Goal: Transaction & Acquisition: Download file/media

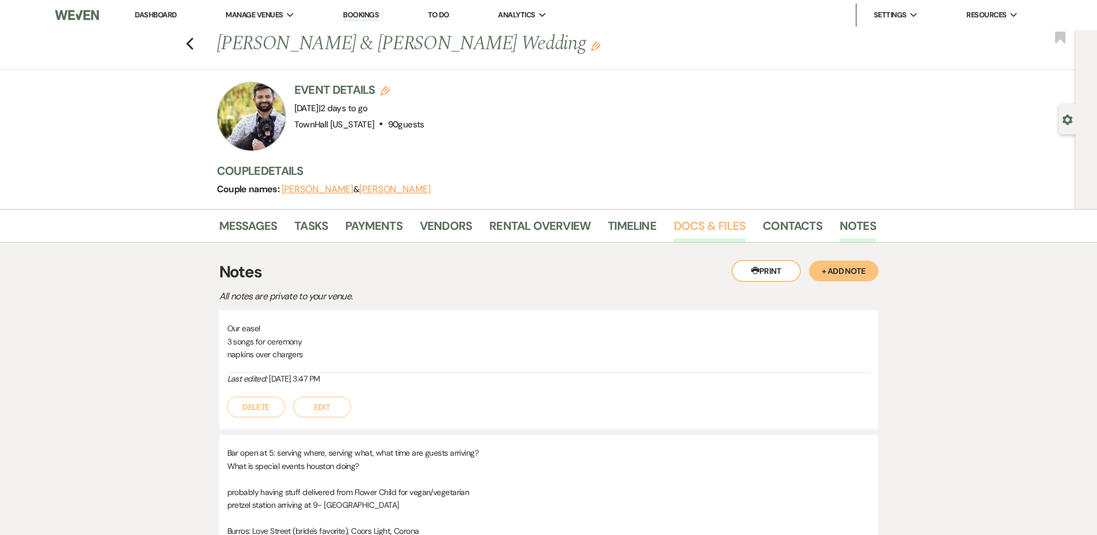
click at [703, 227] on link "Docs & Files" at bounding box center [710, 228] width 72 height 25
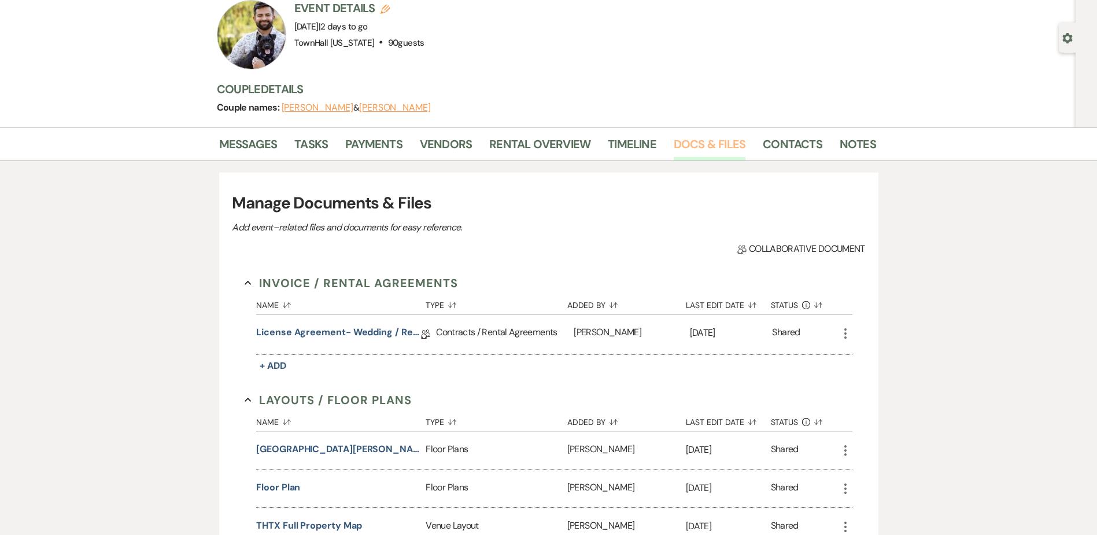
scroll to position [286, 0]
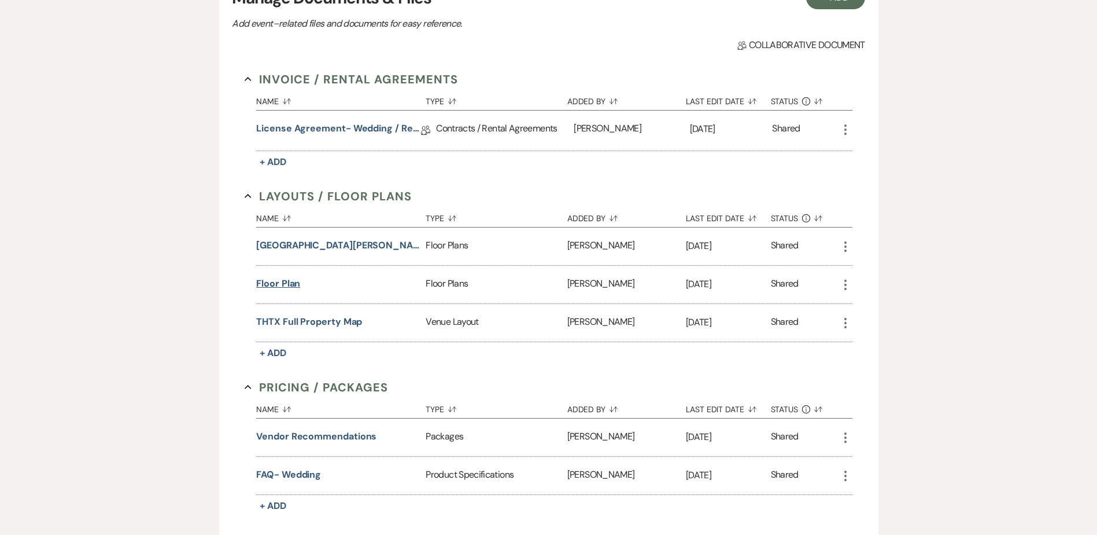
click at [274, 282] on button "Floor Plan" at bounding box center [278, 284] width 44 height 14
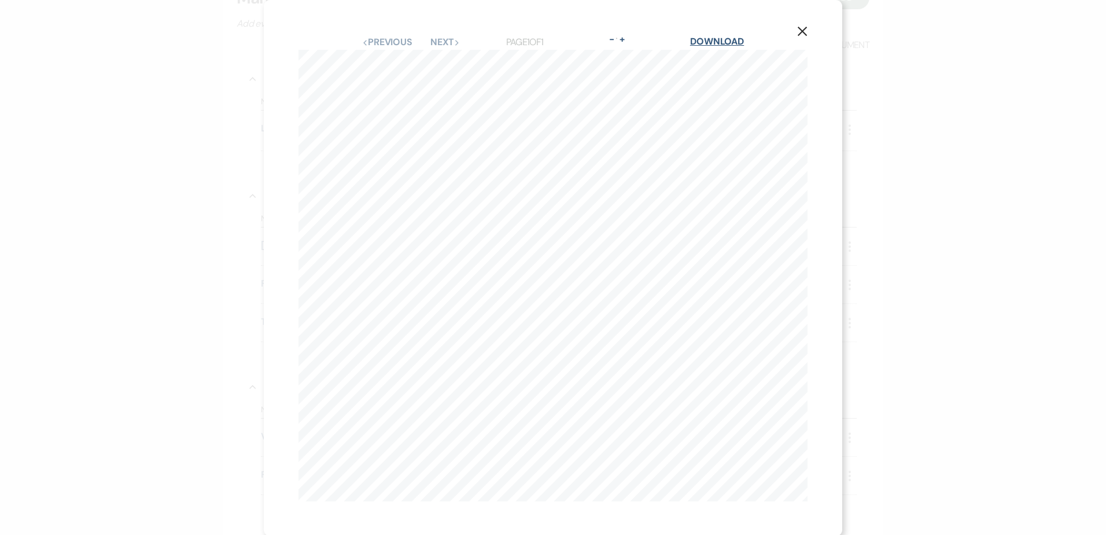
click at [710, 45] on link "Download" at bounding box center [717, 41] width 54 height 12
click at [797, 29] on icon "X" at bounding box center [802, 31] width 10 height 10
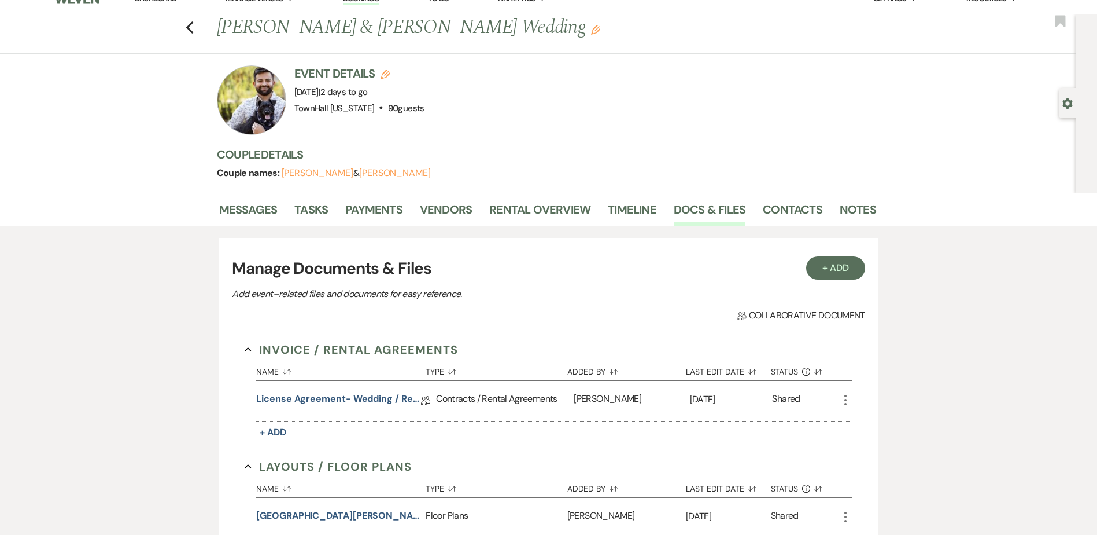
scroll to position [0, 0]
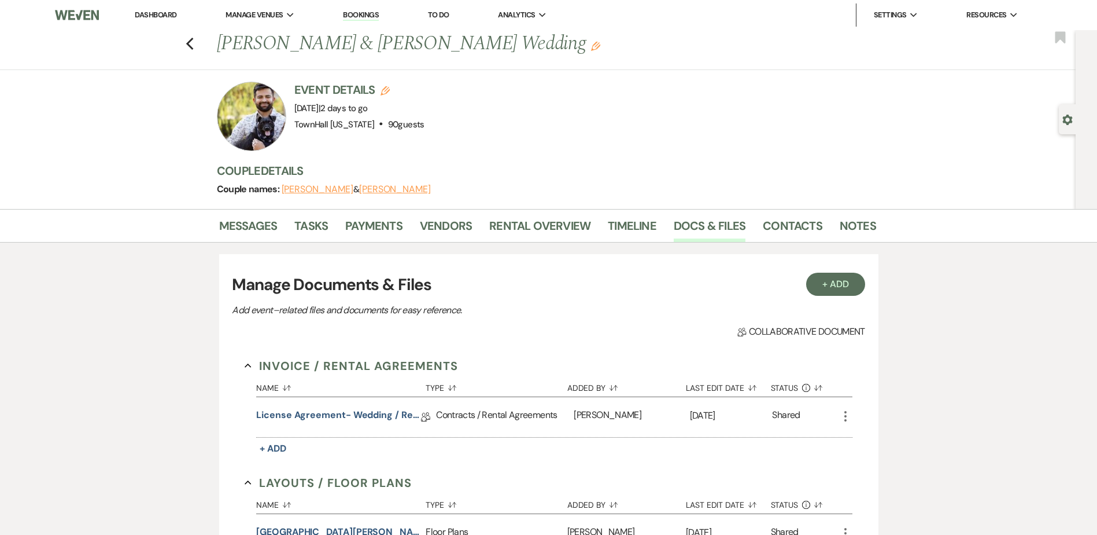
click at [152, 9] on li "Dashboard" at bounding box center [155, 14] width 53 height 23
click at [152, 10] on link "Dashboard" at bounding box center [156, 15] width 42 height 10
